Goal: Task Accomplishment & Management: Manage account settings

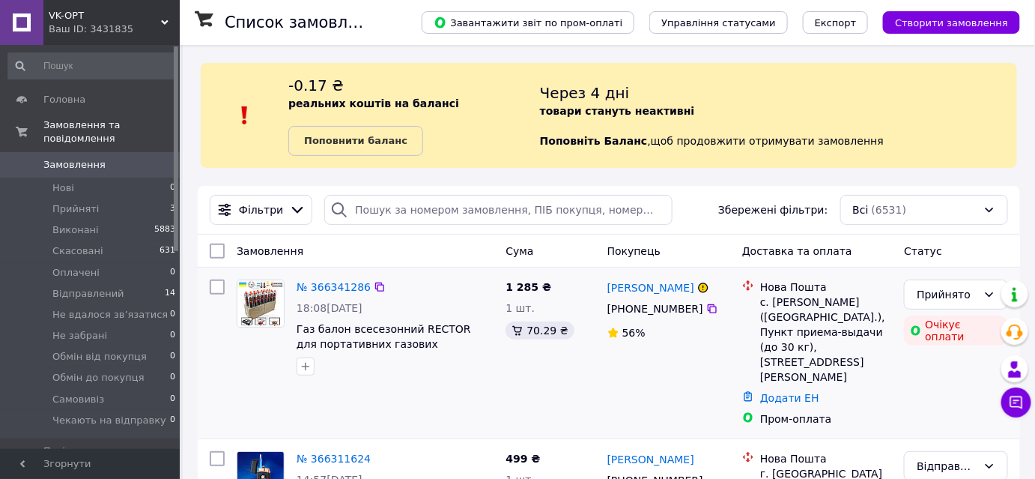
scroll to position [136, 0]
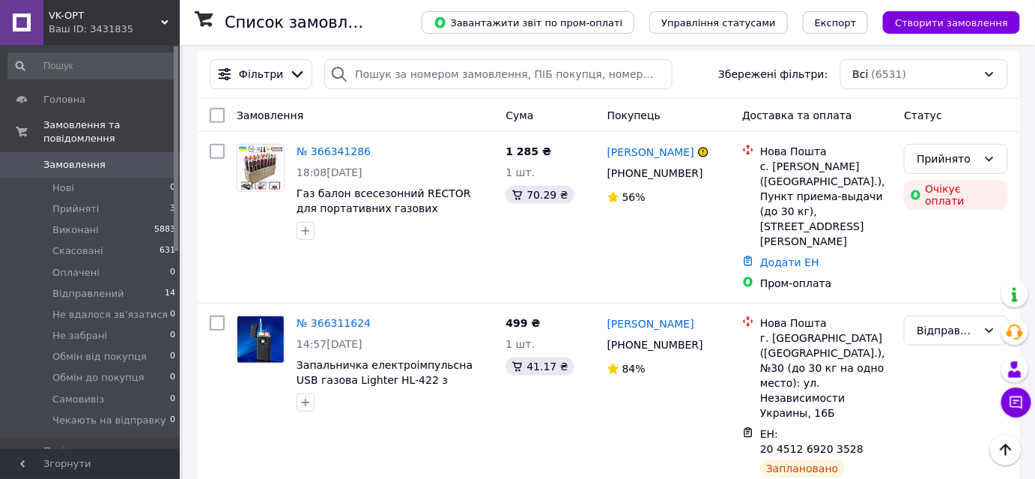
click at [327, 148] on link "№ 366341286" at bounding box center [334, 151] width 74 height 12
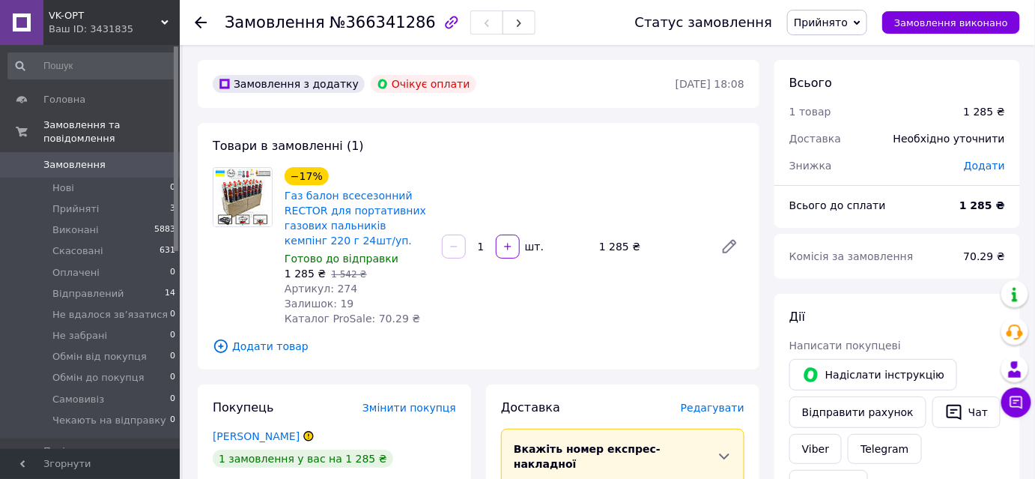
scroll to position [67, 0]
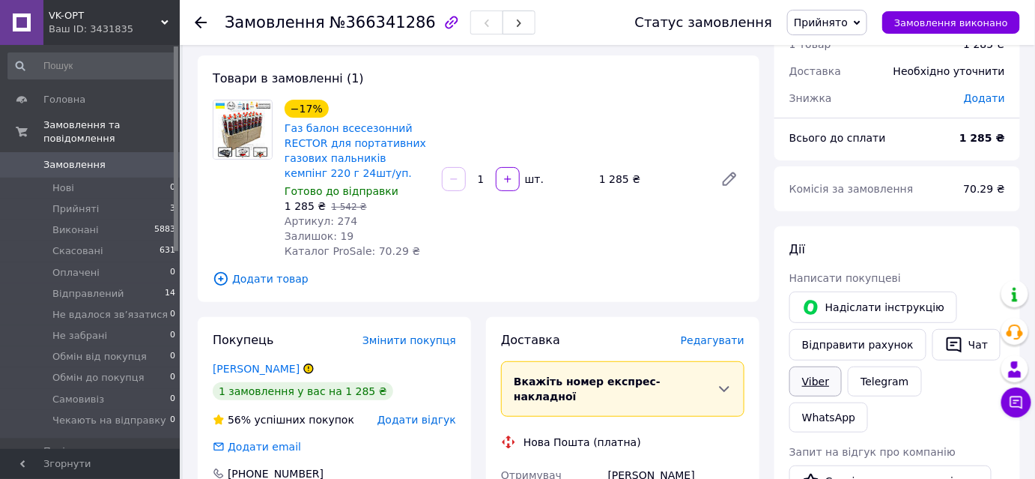
click at [815, 376] on link "Viber" at bounding box center [816, 381] width 52 height 30
click at [885, 373] on link "Telegram" at bounding box center [884, 381] width 73 height 30
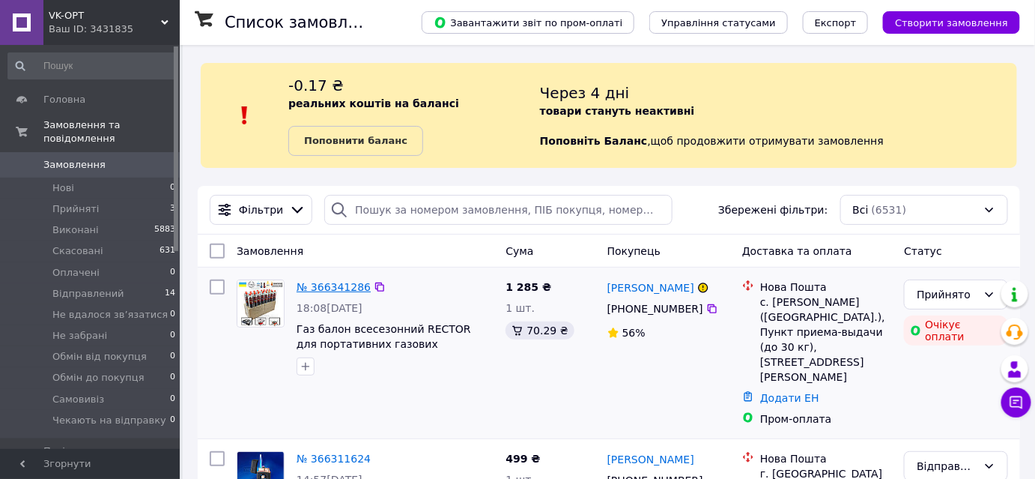
click at [326, 284] on link "№ 366341286" at bounding box center [334, 287] width 74 height 12
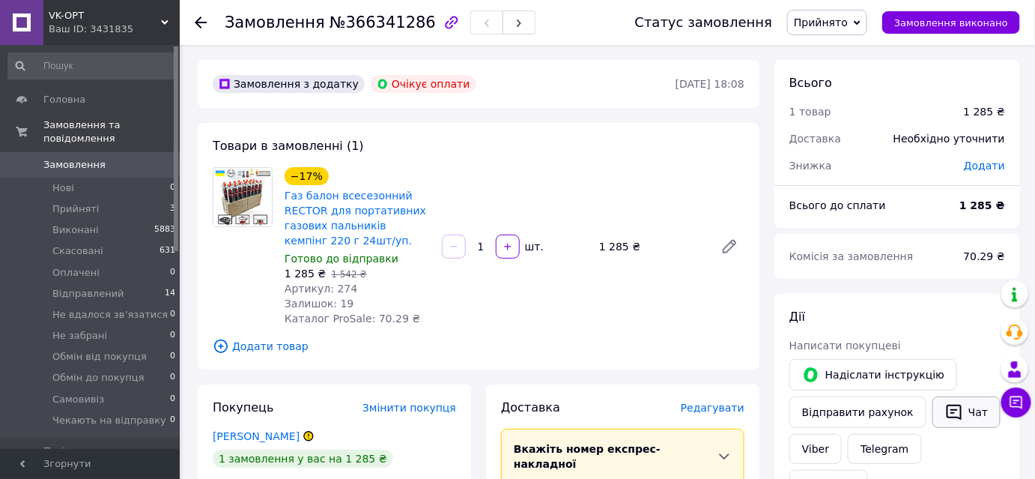
click at [965, 405] on button "Чат" at bounding box center [967, 411] width 68 height 31
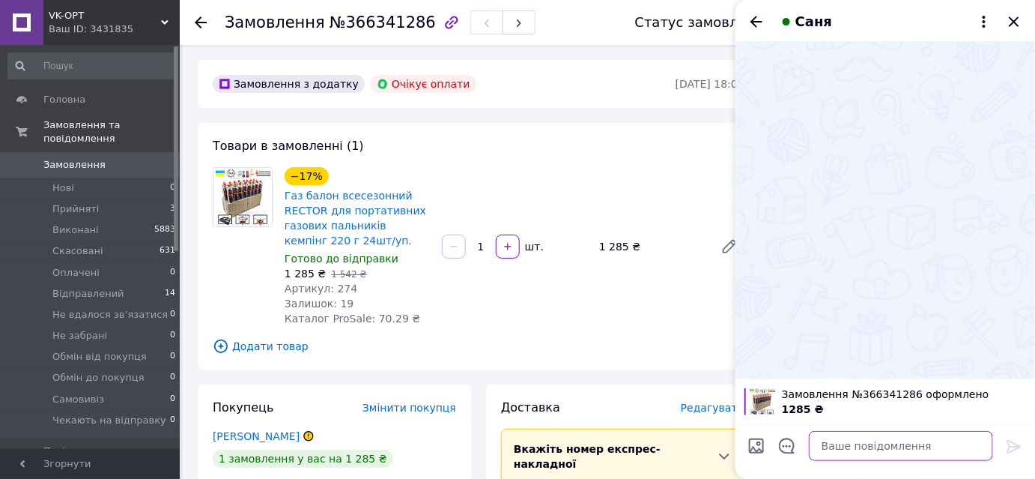
click at [902, 442] on textarea at bounding box center [901, 446] width 184 height 30
click at [879, 448] on textarea at bounding box center [901, 446] width 184 height 30
paste textarea "Добрий вечір! Ваше замовлення на Prom прийнято. Товар є у наявності завтра змож…"
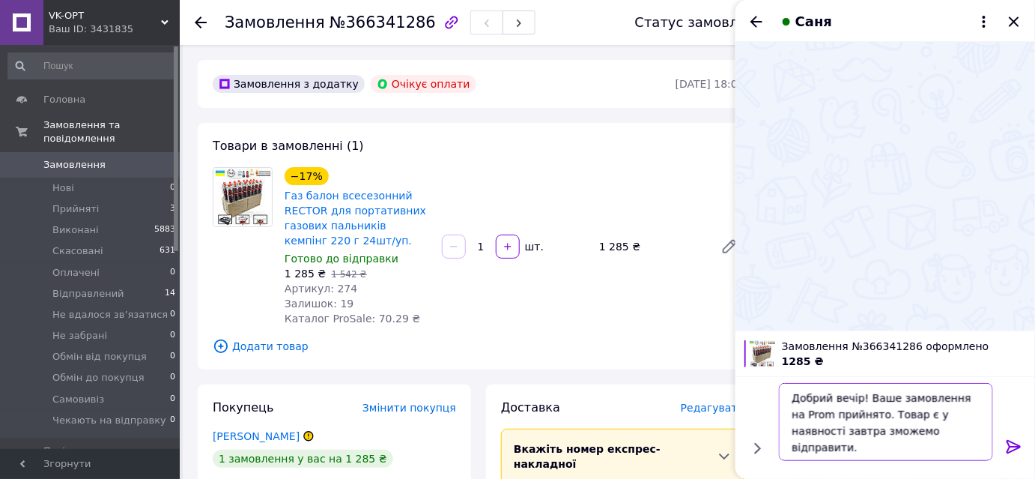
type textarea "Добрий вечір! Ваше замовлення на Prom прийнято. Товар є у наявності завтра змож…"
click at [1015, 446] on icon at bounding box center [1014, 446] width 18 height 18
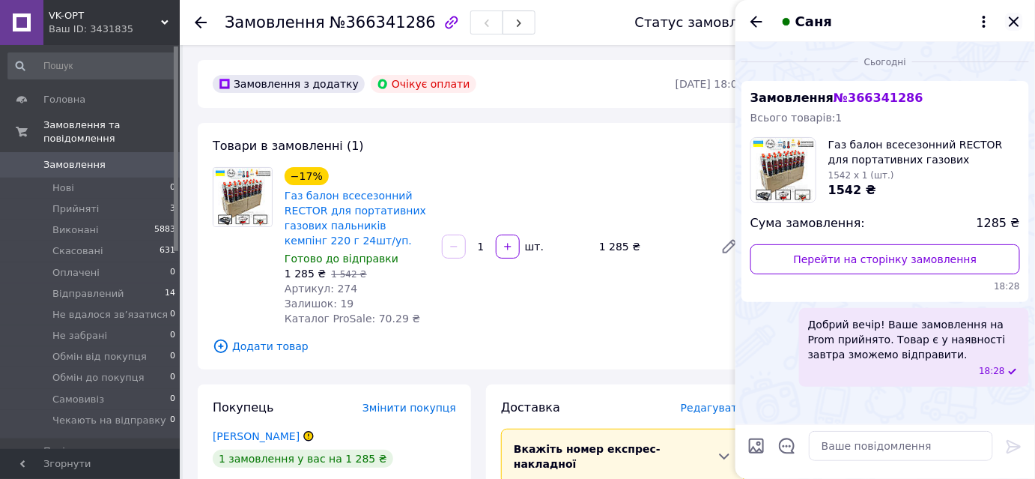
click at [1014, 16] on icon "Закрити" at bounding box center [1014, 22] width 18 height 18
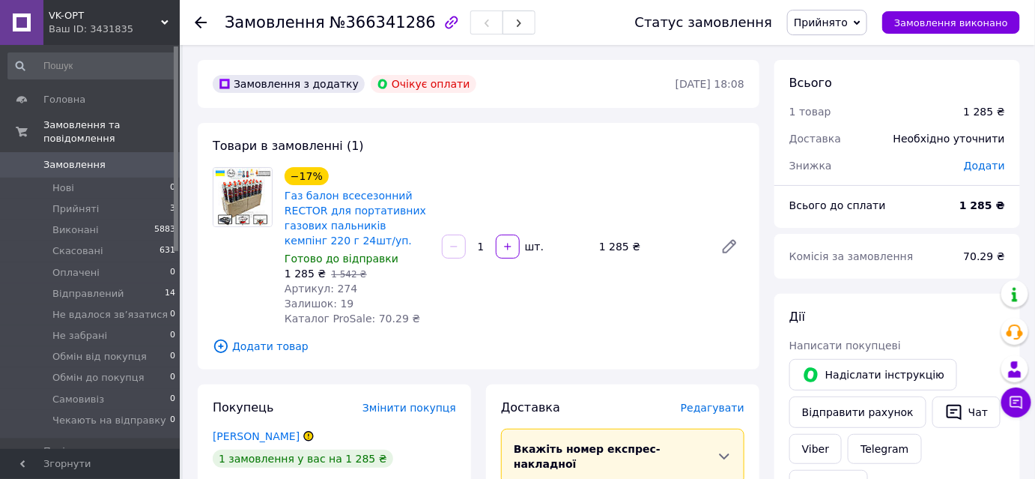
click at [79, 158] on span "Замовлення" at bounding box center [74, 164] width 62 height 13
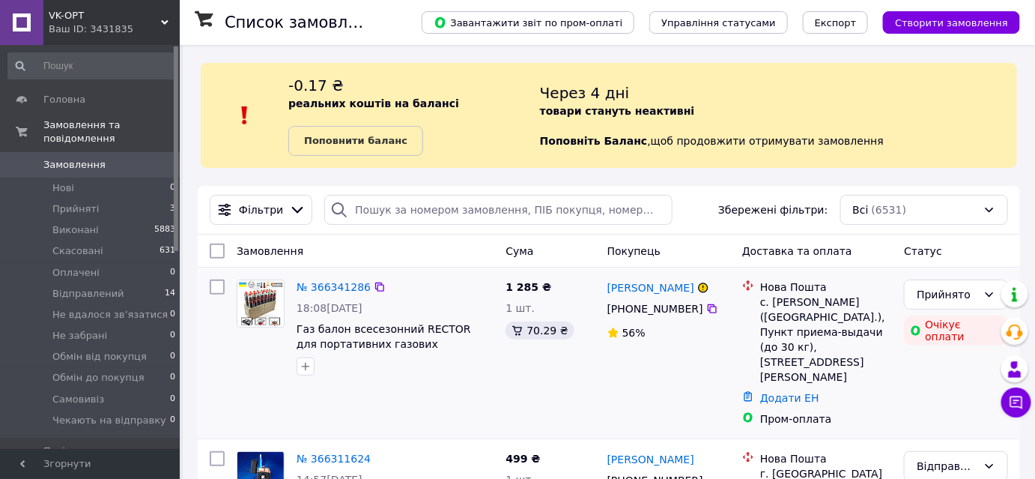
scroll to position [67, 0]
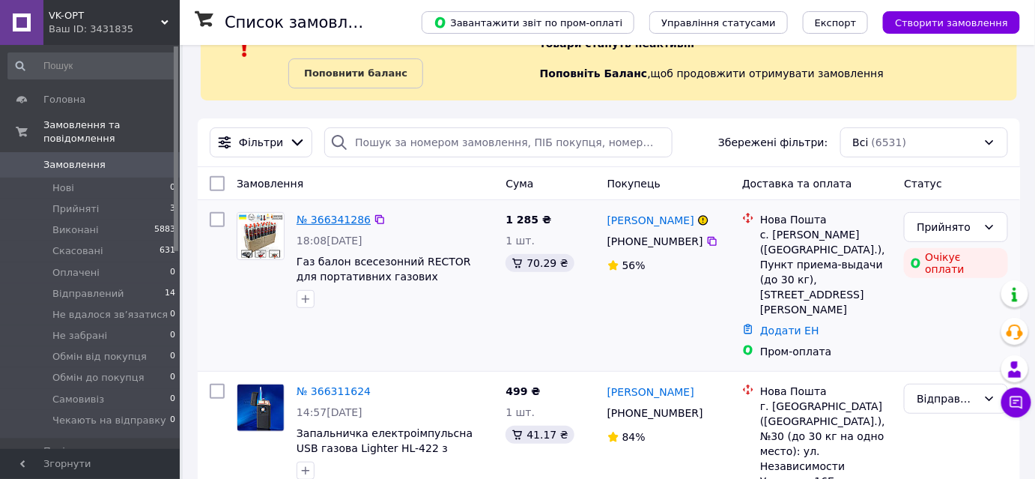
click at [320, 217] on link "№ 366341286" at bounding box center [334, 219] width 74 height 12
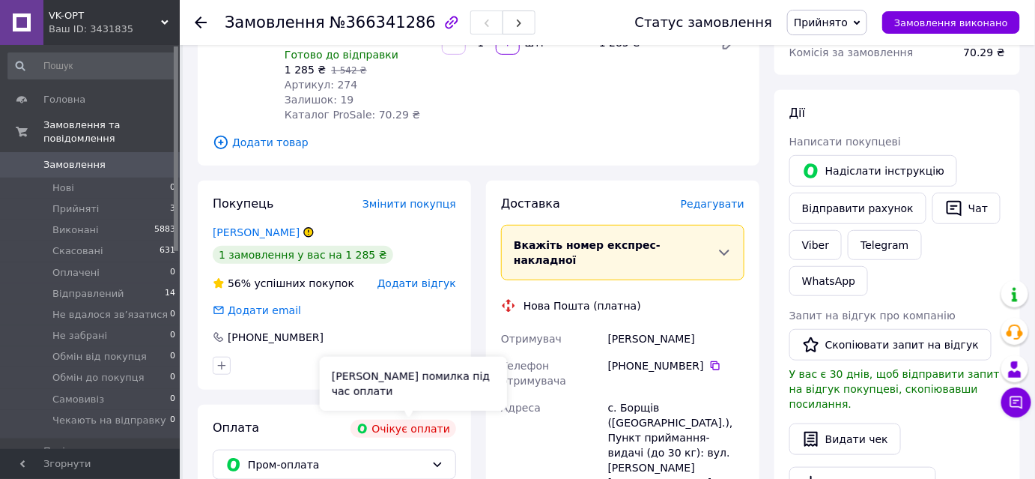
scroll to position [340, 0]
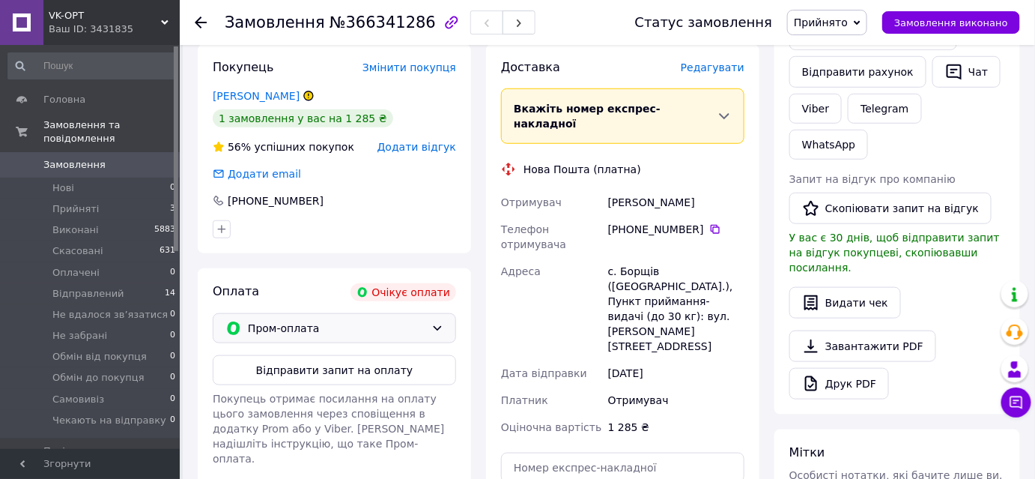
click at [437, 323] on icon at bounding box center [437, 328] width 12 height 12
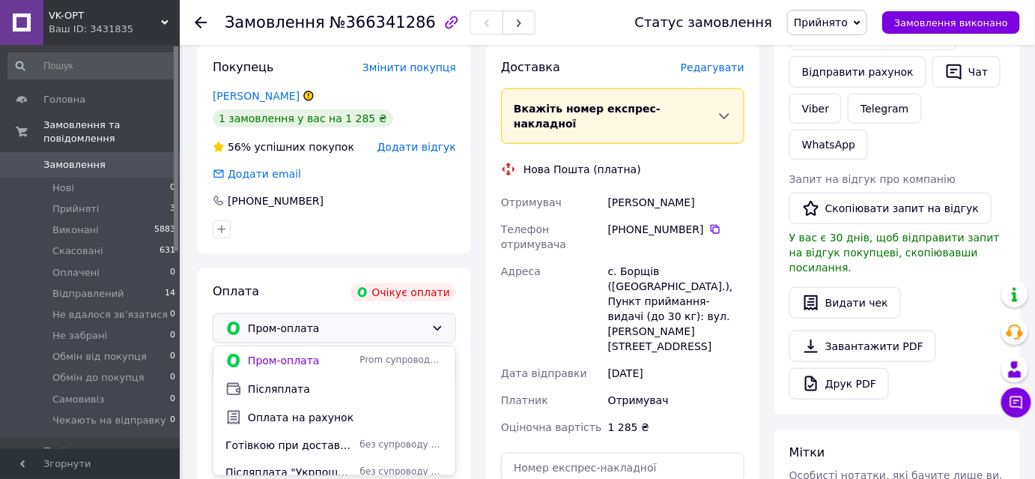
click at [283, 384] on span "Післяплата" at bounding box center [346, 388] width 196 height 15
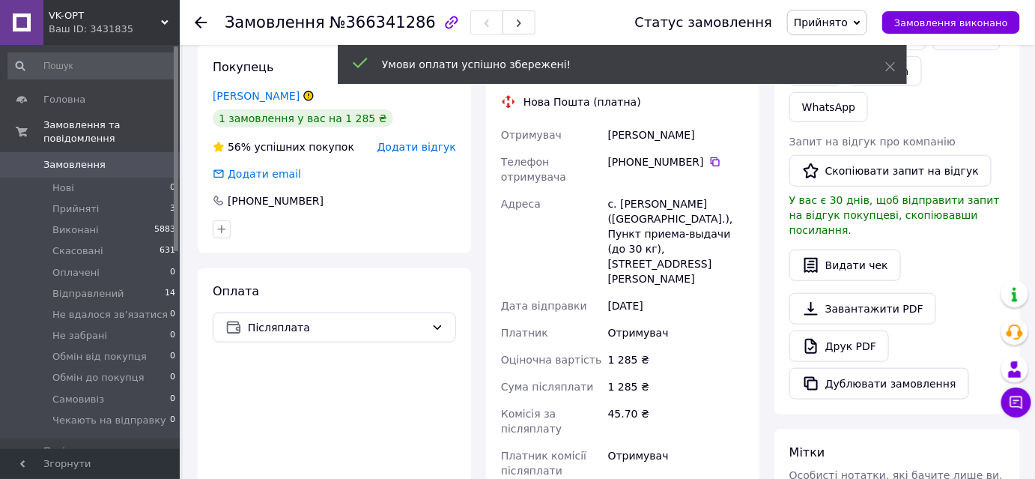
click at [889, 65] on icon at bounding box center [890, 66] width 10 height 10
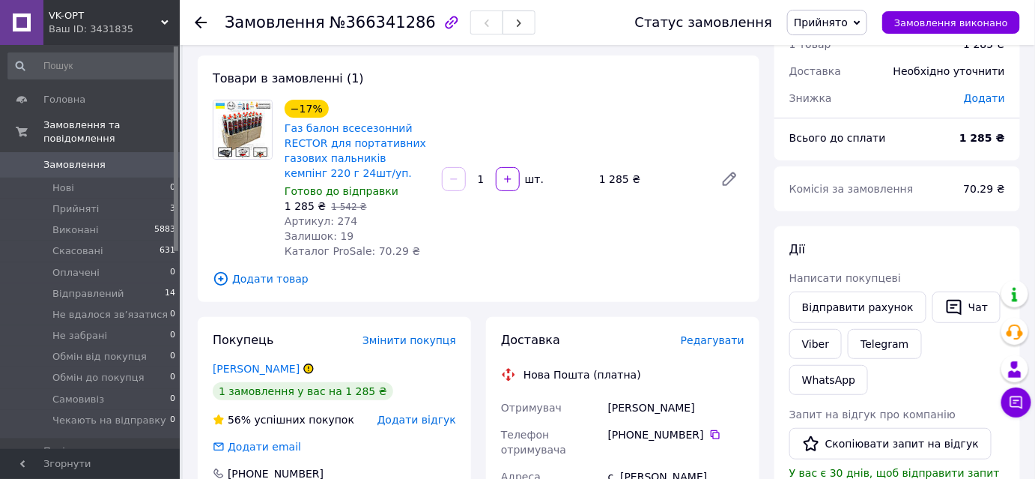
scroll to position [0, 0]
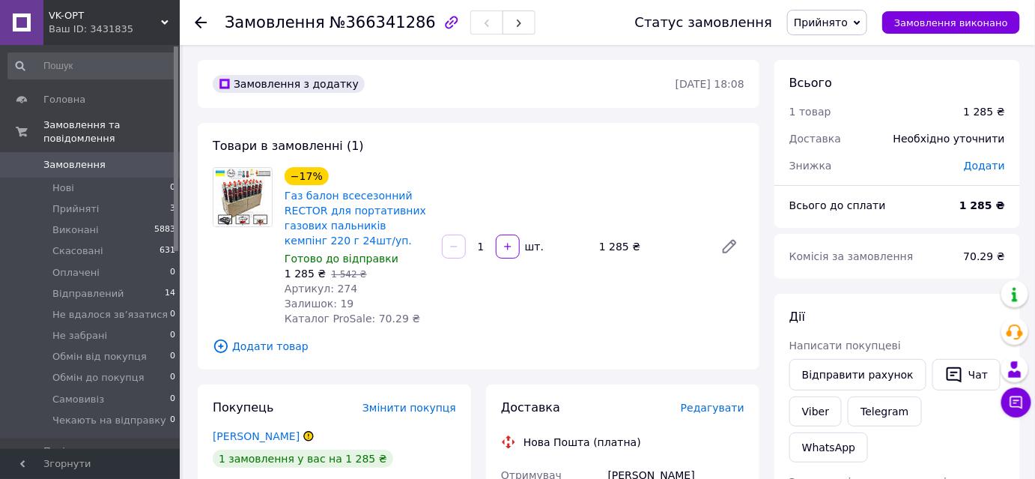
click at [90, 158] on span "Замовлення" at bounding box center [74, 164] width 62 height 13
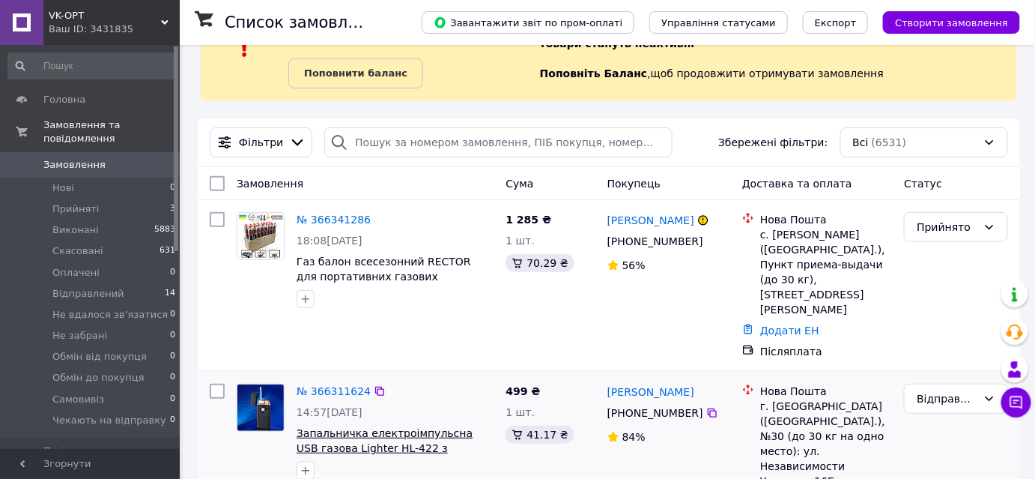
scroll to position [136, 0]
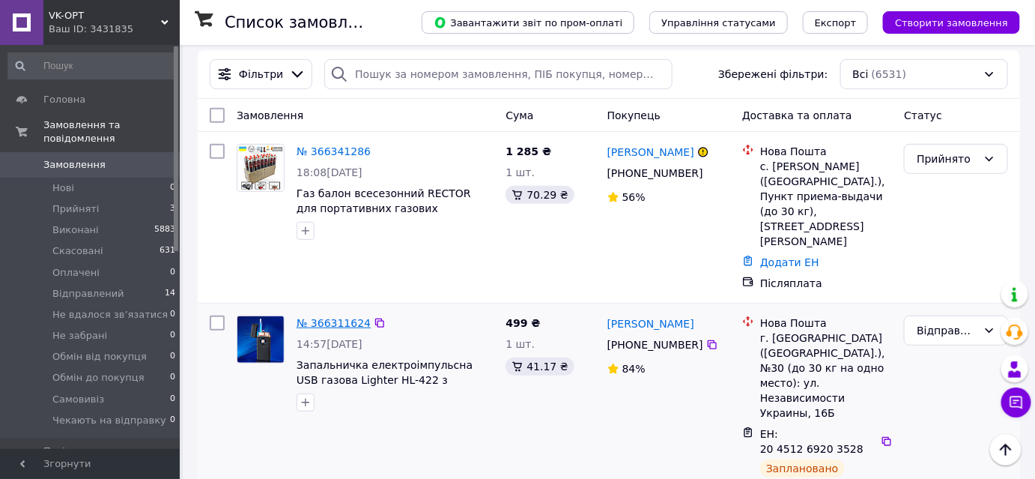
click at [329, 317] on link "№ 366311624" at bounding box center [334, 323] width 74 height 12
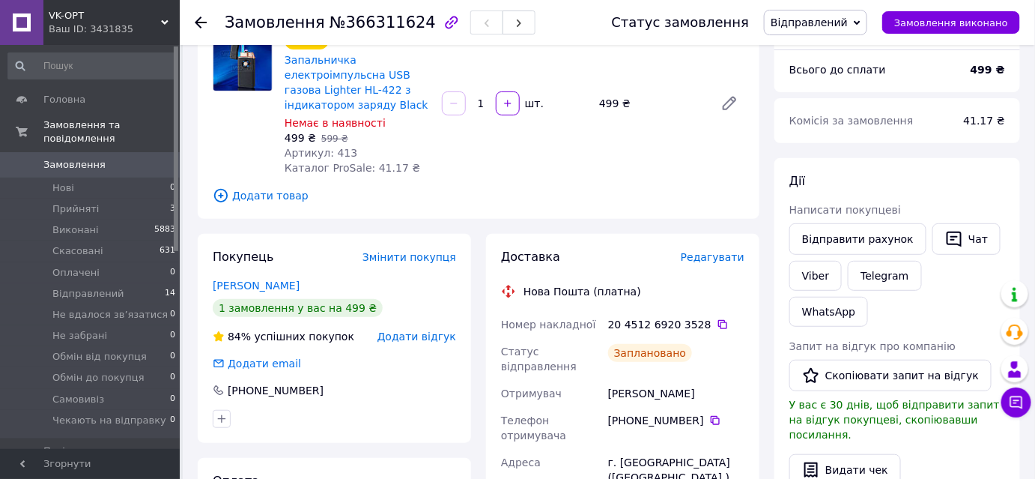
scroll to position [67, 0]
